Goal: Task Accomplishment & Management: Manage account settings

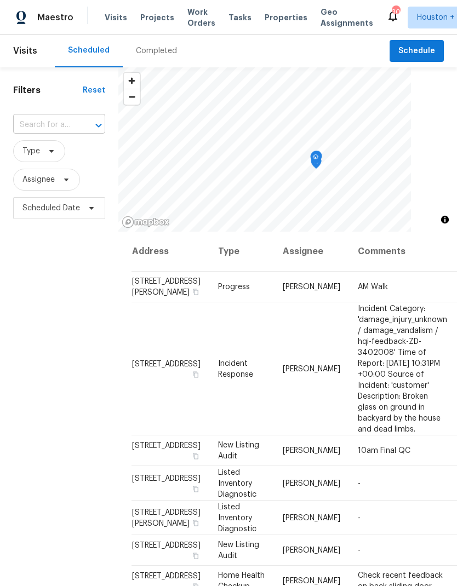
click at [30, 127] on input "text" at bounding box center [43, 125] width 61 height 17
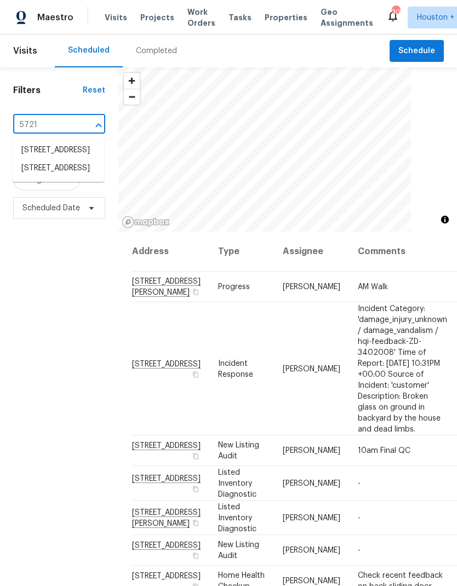
type input "5721 r"
click at [35, 157] on li "[STREET_ADDRESS]" at bounding box center [58, 150] width 91 height 18
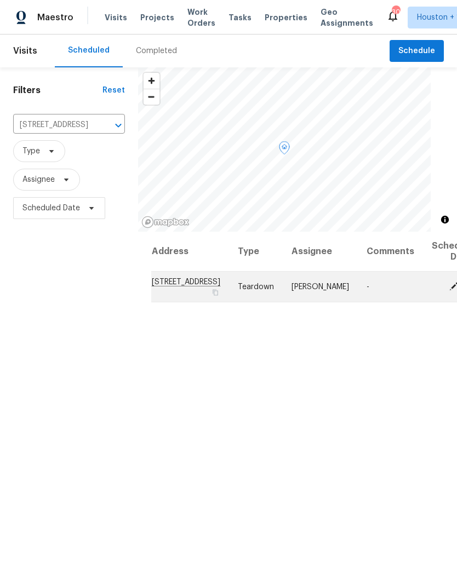
click at [449, 291] on icon at bounding box center [454, 286] width 10 height 10
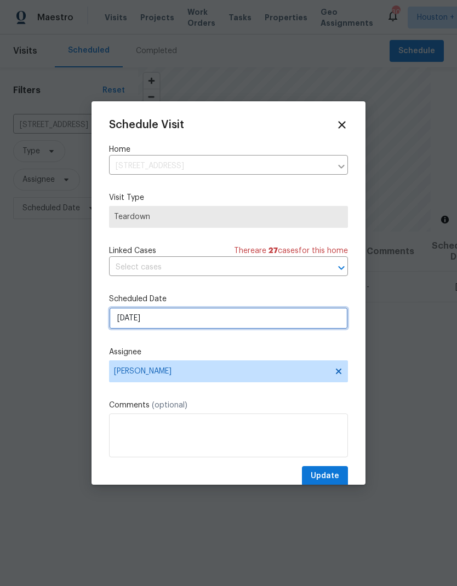
click at [305, 316] on input "[DATE]" at bounding box center [228, 318] width 239 height 22
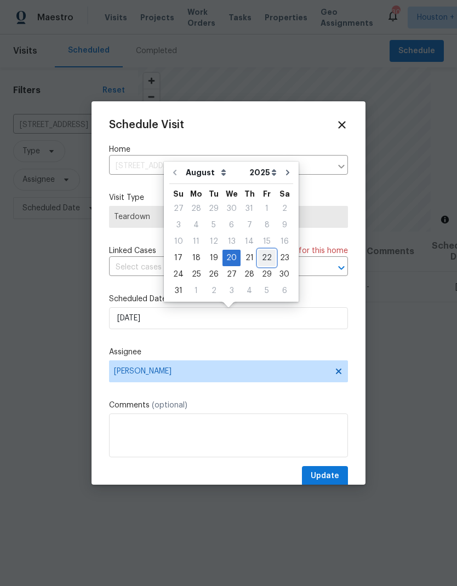
click at [264, 262] on div "22" at bounding box center [267, 257] width 18 height 15
type input "[DATE]"
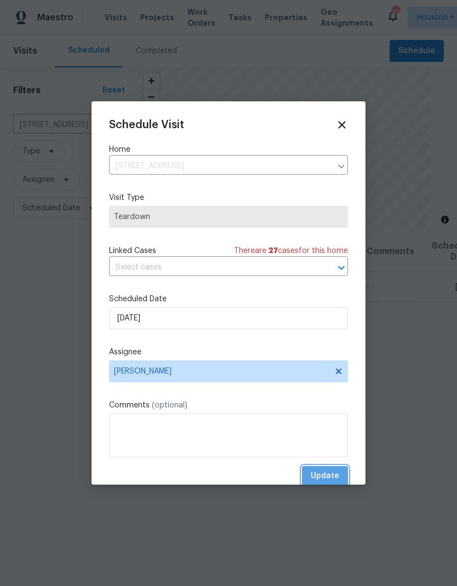
click at [331, 483] on span "Update" at bounding box center [325, 477] width 28 height 14
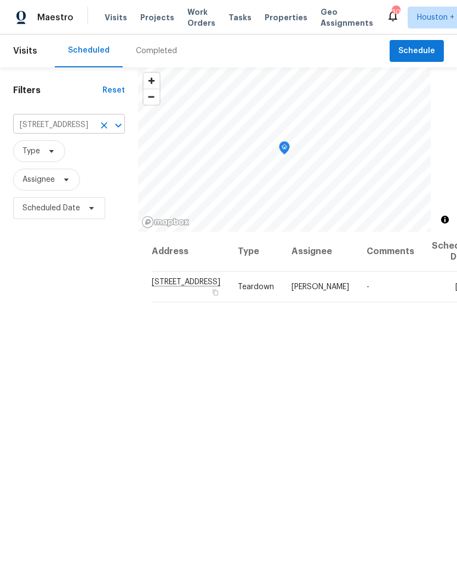
click at [27, 121] on input "[STREET_ADDRESS]" at bounding box center [53, 125] width 81 height 17
type input "5819 t"
click at [41, 159] on li "[STREET_ADDRESS]" at bounding box center [62, 150] width 99 height 18
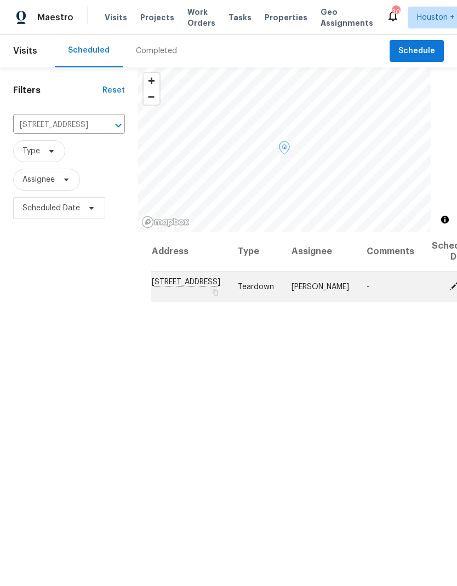
click at [449, 290] on icon at bounding box center [453, 286] width 9 height 9
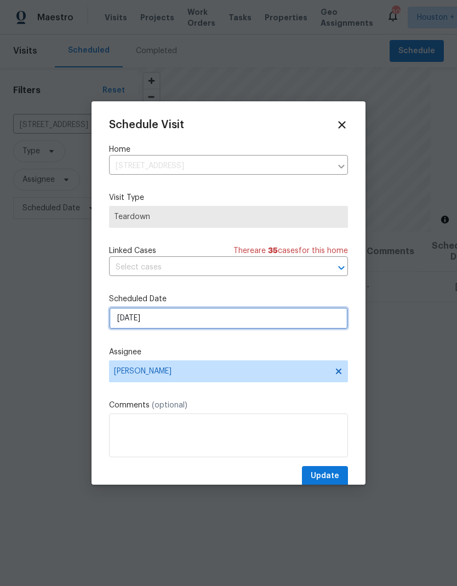
click at [175, 312] on input "[DATE]" at bounding box center [228, 318] width 239 height 22
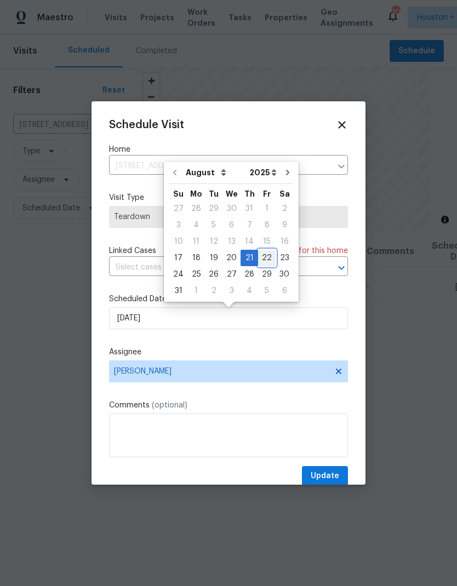
click at [259, 258] on div "22" at bounding box center [267, 257] width 18 height 15
type input "[DATE]"
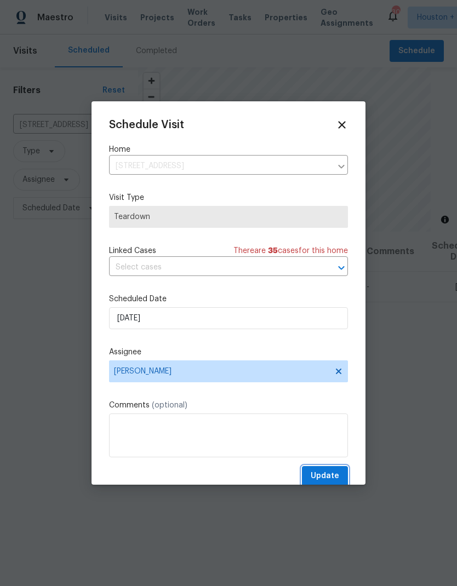
click at [323, 477] on span "Update" at bounding box center [325, 477] width 28 height 14
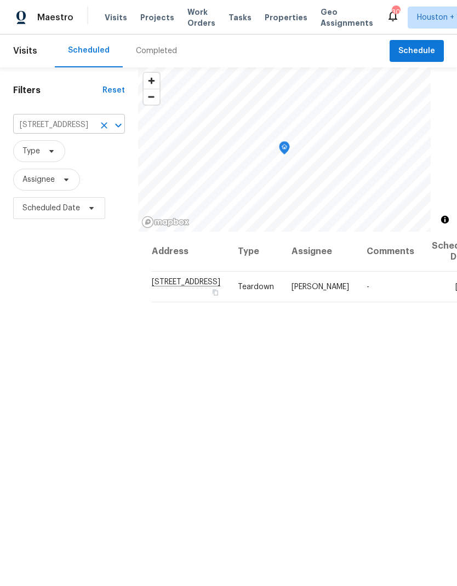
click at [71, 118] on input "[STREET_ADDRESS]" at bounding box center [53, 125] width 81 height 17
type input "224 w"
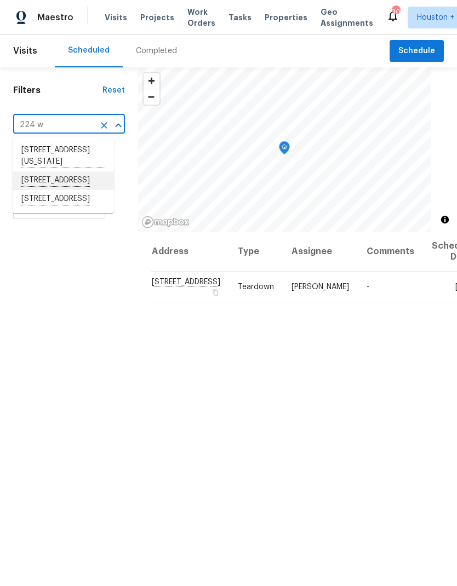
click at [105, 189] on li "[STREET_ADDRESS]" at bounding box center [63, 180] width 101 height 19
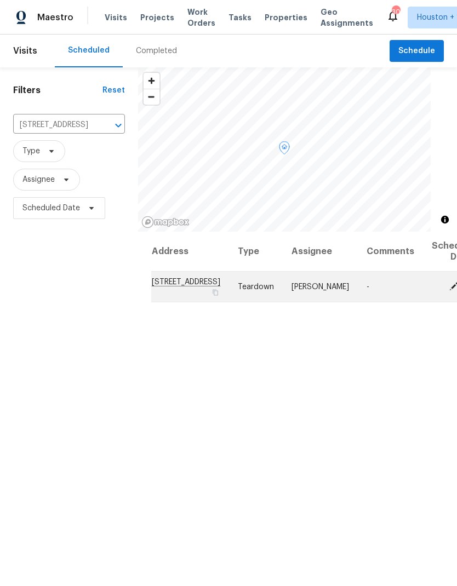
click at [449, 290] on icon at bounding box center [453, 286] width 9 height 9
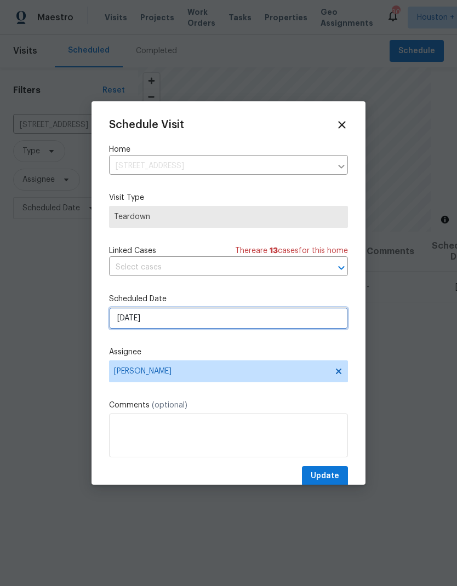
click at [295, 323] on input "[DATE]" at bounding box center [228, 318] width 239 height 22
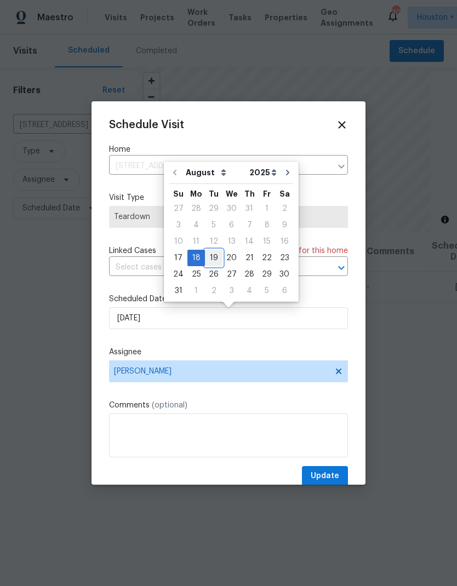
click at [217, 258] on div "19" at bounding box center [214, 257] width 18 height 15
type input "[DATE]"
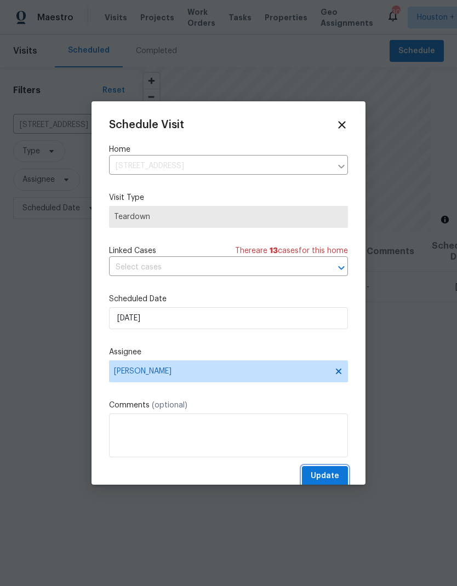
click at [330, 472] on span "Update" at bounding box center [325, 477] width 28 height 14
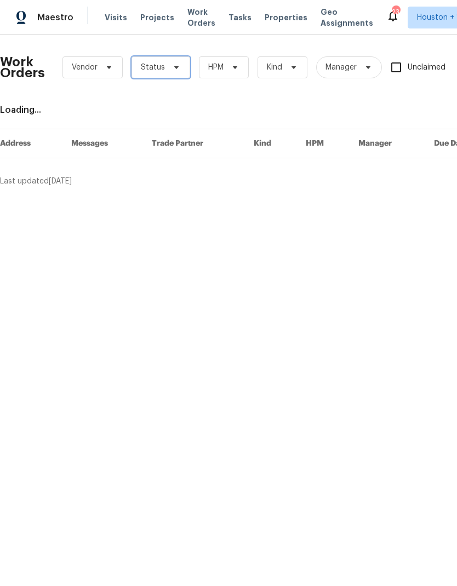
click at [177, 66] on icon at bounding box center [176, 67] width 9 height 9
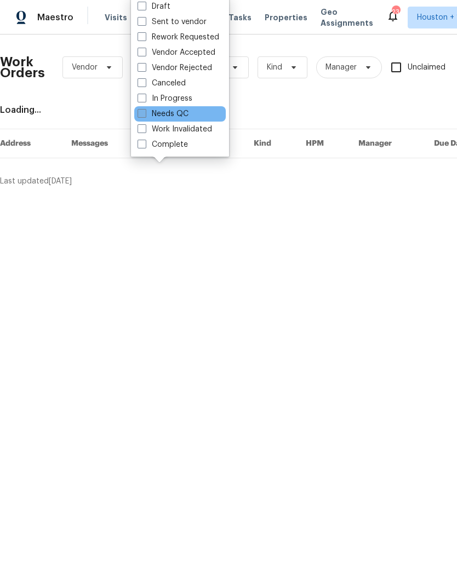
click at [188, 111] on label "Needs QC" at bounding box center [163, 113] width 51 height 11
click at [145, 111] on input "Needs QC" at bounding box center [141, 111] width 7 height 7
checkbox input "true"
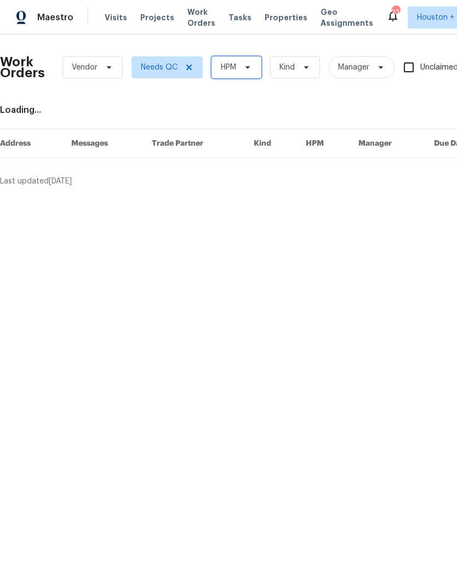
click at [247, 66] on icon at bounding box center [247, 67] width 9 height 9
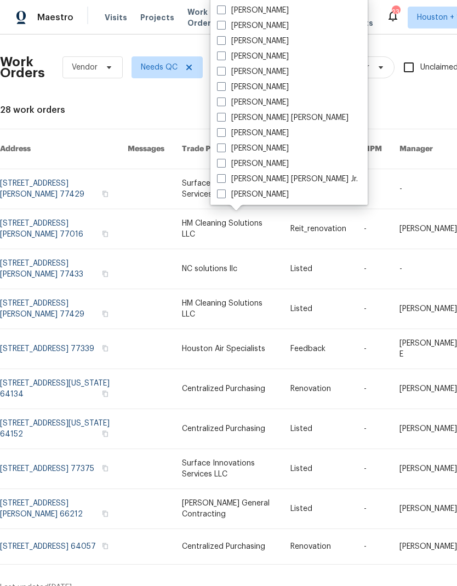
scroll to position [196, 0]
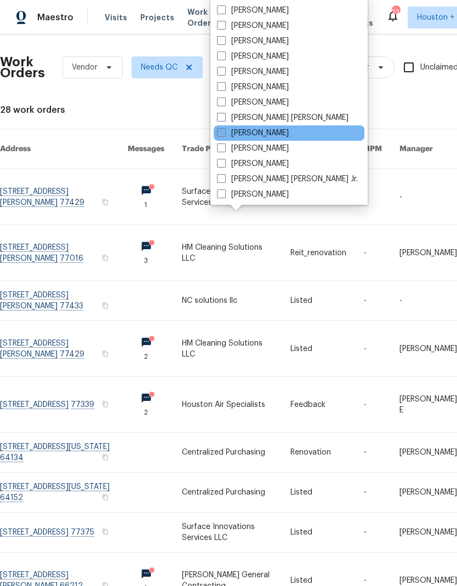
click at [277, 138] on label "Motaz Hanson" at bounding box center [253, 133] width 72 height 11
click at [224, 135] on input "Motaz Hanson" at bounding box center [220, 131] width 7 height 7
checkbox input "true"
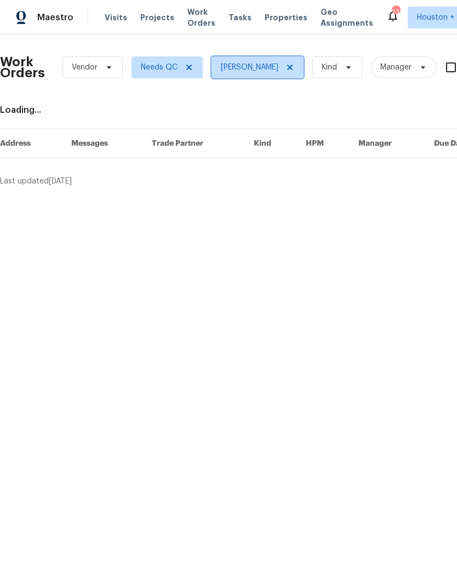
click at [287, 66] on icon at bounding box center [289, 67] width 9 height 9
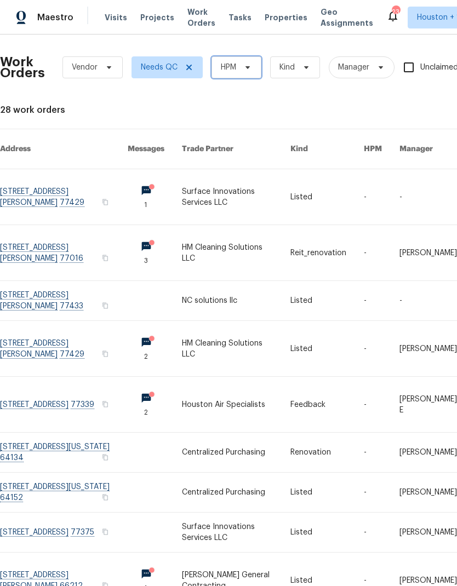
click at [242, 71] on span at bounding box center [246, 67] width 12 height 9
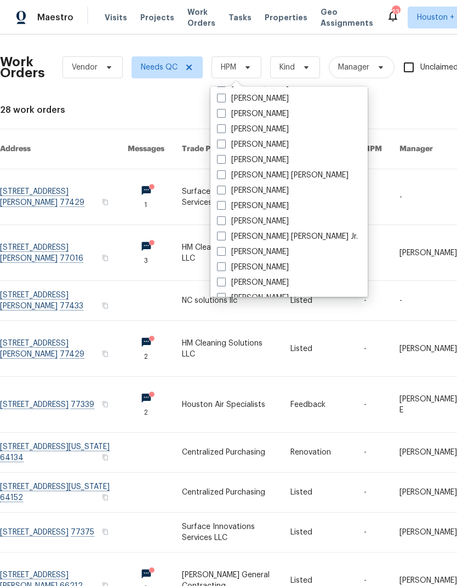
scroll to position [233, 0]
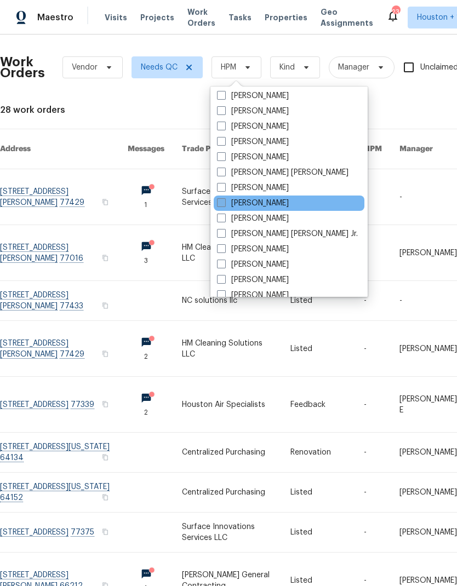
click at [270, 204] on label "[PERSON_NAME]" at bounding box center [253, 203] width 72 height 11
click at [224, 204] on input "[PERSON_NAME]" at bounding box center [220, 201] width 7 height 7
checkbox input "true"
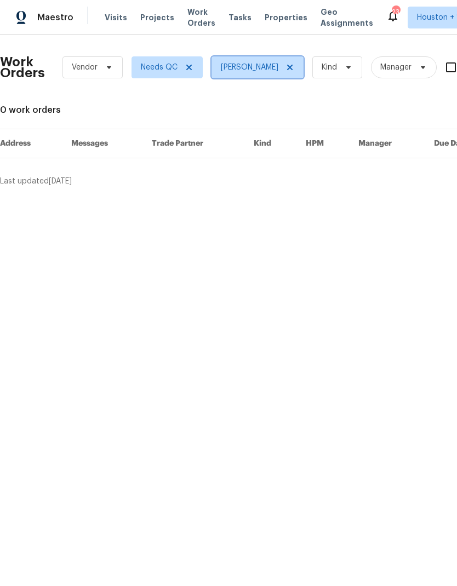
click at [285, 64] on icon at bounding box center [289, 67] width 9 height 9
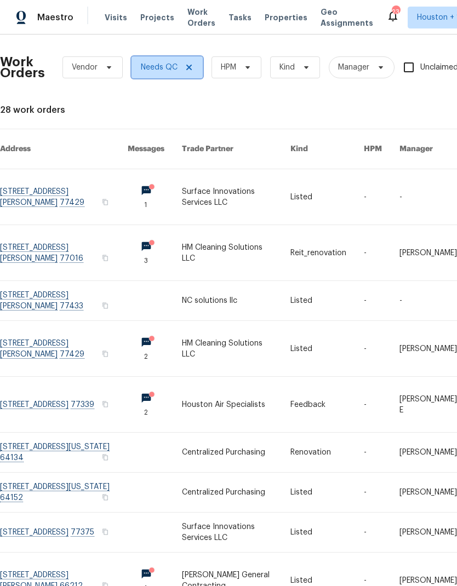
click at [185, 71] on icon at bounding box center [189, 67] width 9 height 9
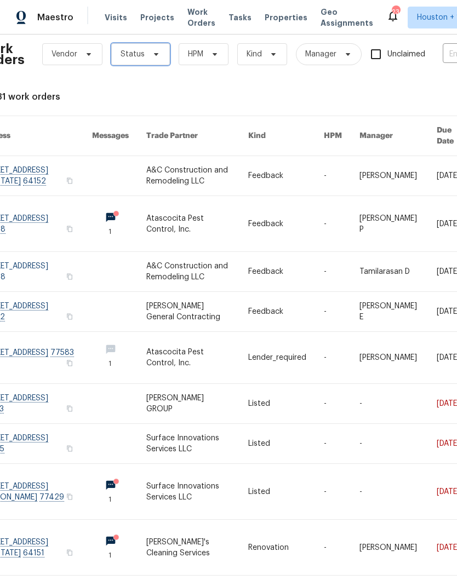
scroll to position [14, 20]
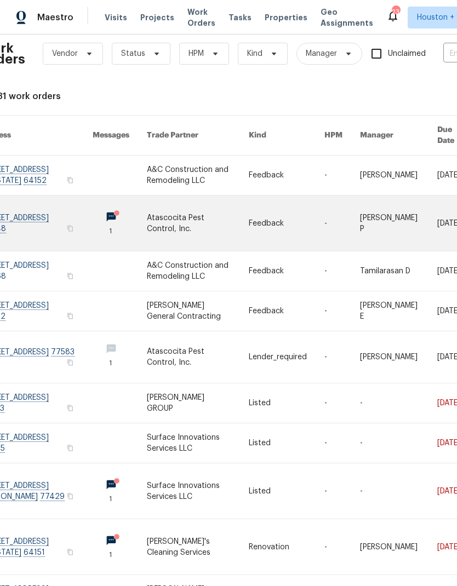
click at [212, 203] on link at bounding box center [198, 223] width 102 height 55
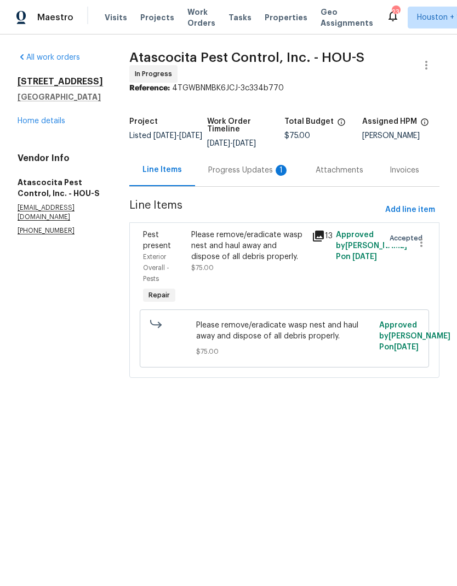
click at [241, 159] on div "Progress Updates 1" at bounding box center [248, 170] width 107 height 32
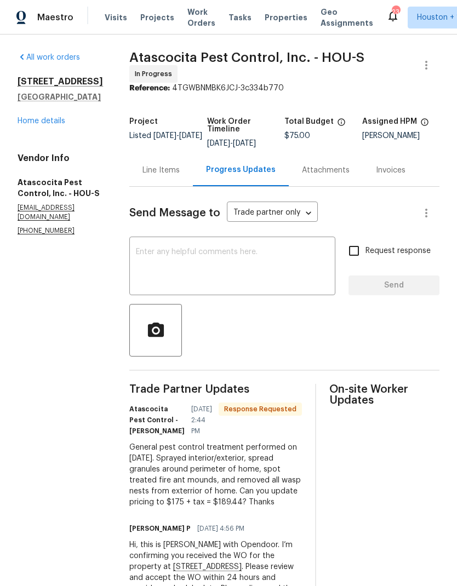
click at [32, 91] on h5 "Houston, TX 77048" at bounding box center [60, 96] width 85 height 11
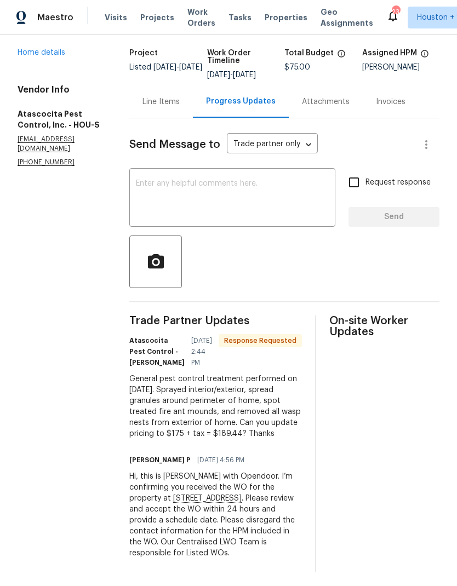
scroll to position [68, 0]
click at [55, 49] on link "Home details" at bounding box center [42, 53] width 48 height 8
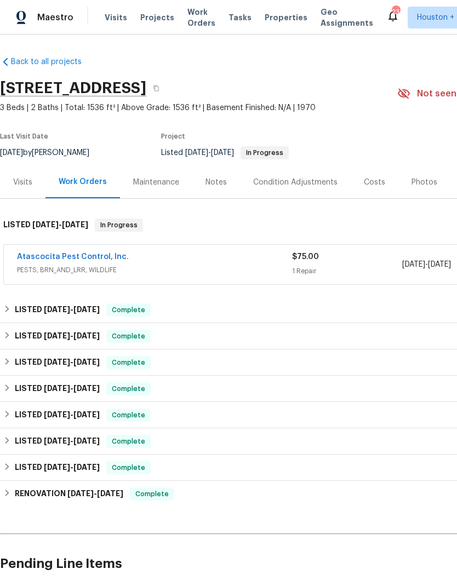
click at [197, 263] on div "Atascocita Pest Control, Inc." at bounding box center [154, 257] width 275 height 13
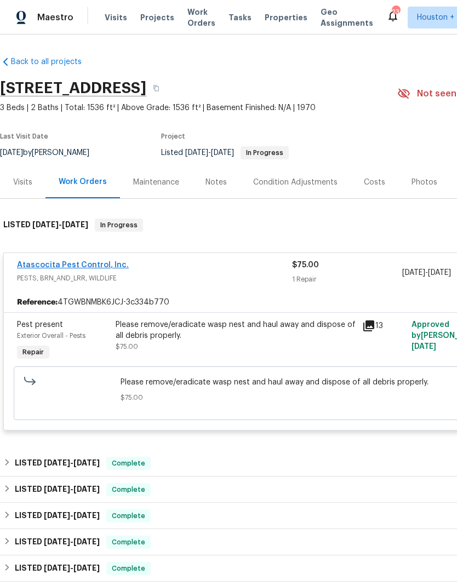
click at [84, 264] on link "Atascocita Pest Control, Inc." at bounding box center [73, 265] width 112 height 8
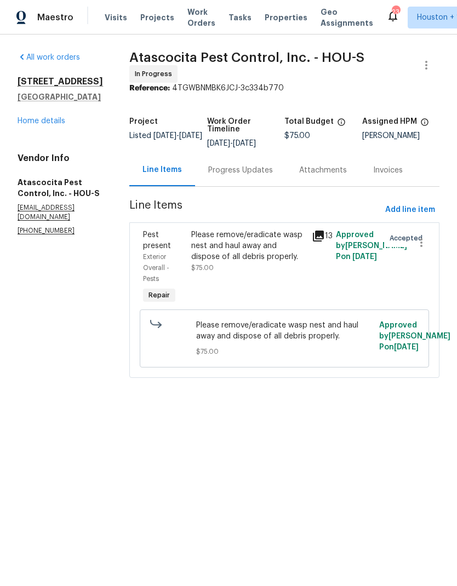
click at [268, 239] on div "Please remove/eradicate wasp nest and haul away and dispose of all debris prope…" at bounding box center [248, 246] width 114 height 33
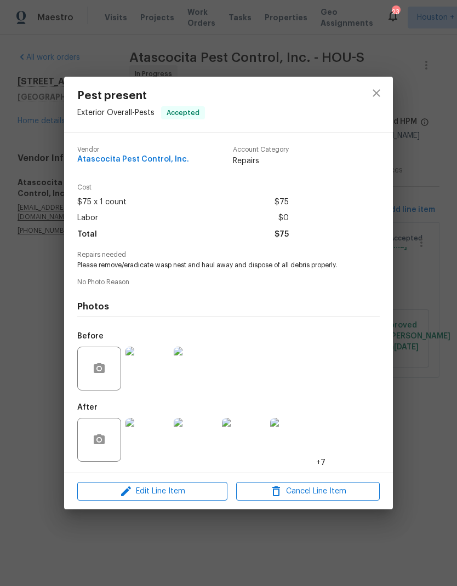
click at [145, 390] on img at bounding box center [147, 369] width 44 height 44
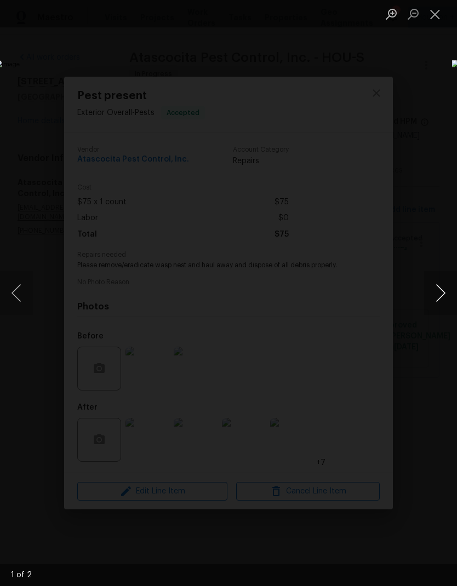
click at [437, 281] on button "Next image" at bounding box center [440, 293] width 33 height 44
click at [358, 228] on img "Lightbox" at bounding box center [176, 293] width 363 height 466
click at [437, 10] on button "Close lightbox" at bounding box center [435, 13] width 22 height 19
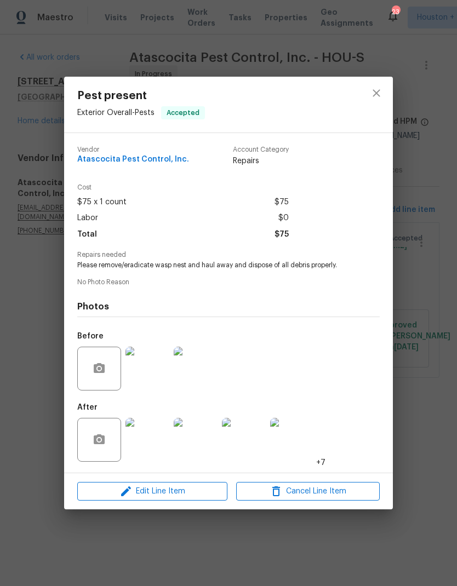
click at [157, 443] on img at bounding box center [147, 440] width 44 height 44
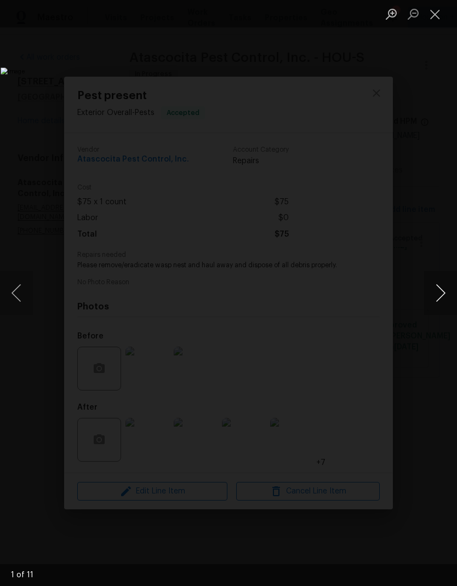
click at [444, 285] on button "Next image" at bounding box center [440, 293] width 33 height 44
click at [444, 293] on button "Next image" at bounding box center [440, 293] width 33 height 44
click at [444, 287] on button "Next image" at bounding box center [440, 293] width 33 height 44
click at [441, 286] on button "Next image" at bounding box center [440, 293] width 33 height 44
click at [437, 285] on button "Next image" at bounding box center [440, 293] width 33 height 44
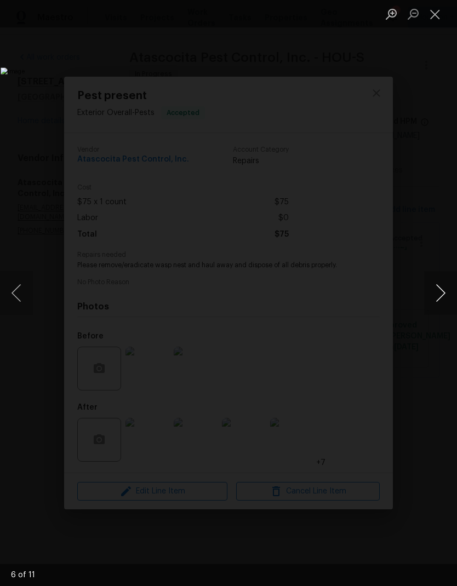
click at [443, 287] on button "Next image" at bounding box center [440, 293] width 33 height 44
click at [445, 281] on button "Next image" at bounding box center [440, 293] width 33 height 44
click at [438, 288] on button "Next image" at bounding box center [440, 293] width 33 height 44
click at [432, 9] on button "Close lightbox" at bounding box center [435, 13] width 22 height 19
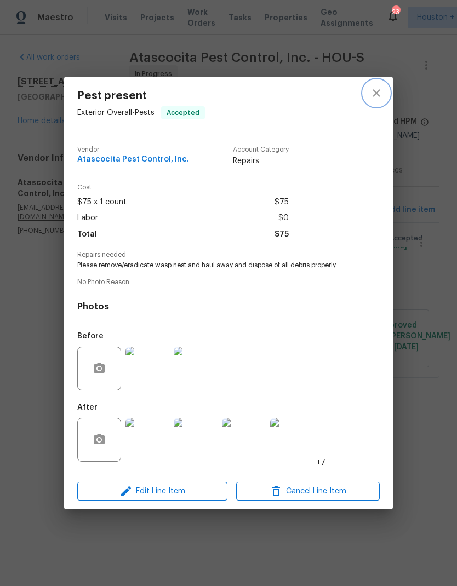
click at [371, 99] on button "close" at bounding box center [376, 93] width 26 height 26
